Goal: Use online tool/utility: Utilize a website feature to perform a specific function

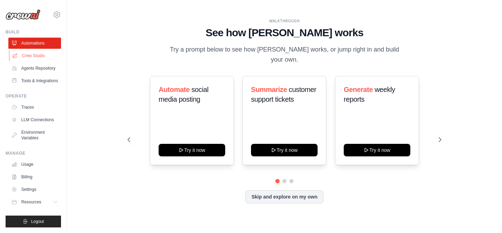
click at [36, 56] on link "Crew Studio" at bounding box center [35, 55] width 53 height 11
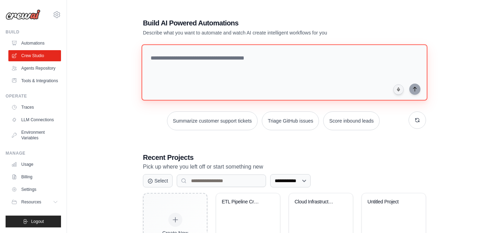
click at [198, 67] on textarea at bounding box center [284, 72] width 286 height 56
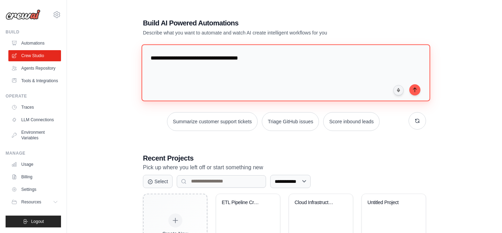
paste textarea "**********"
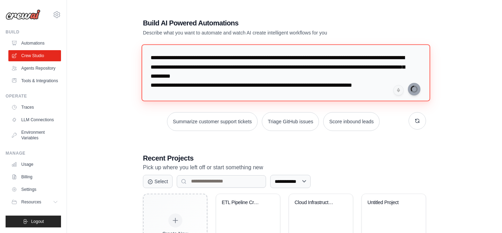
type textarea "**********"
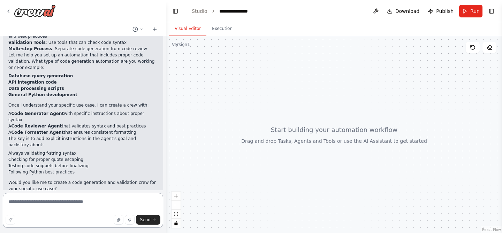
scroll to position [173, 0]
drag, startPoint x: 73, startPoint y: 143, endPoint x: 9, endPoint y: 144, distance: 63.8
click at [9, 151] on ul "Always validating f-string syntax Checking for proper quote escaping Testing co…" at bounding box center [82, 163] width 149 height 25
click at [21, 151] on li "Always validating f-string syntax" at bounding box center [82, 154] width 149 height 6
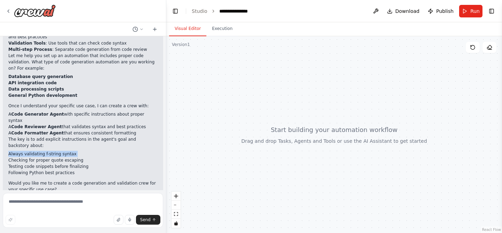
click at [21, 151] on li "Always validating f-string syntax" at bounding box center [82, 154] width 149 height 6
copy ul "Always validating f-string syntax"
click at [51, 157] on li "Checking for proper quote escaping" at bounding box center [82, 160] width 149 height 6
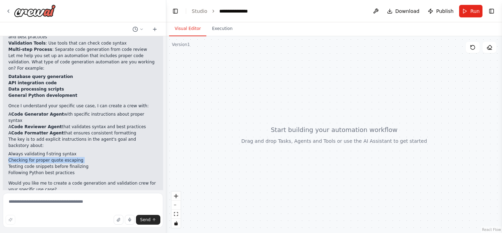
copy ul "Checking for proper quote escaping"
click at [43, 170] on li "Following Python best practices" at bounding box center [82, 173] width 149 height 6
copy div "Following Python best practices"
